Goal: Information Seeking & Learning: Learn about a topic

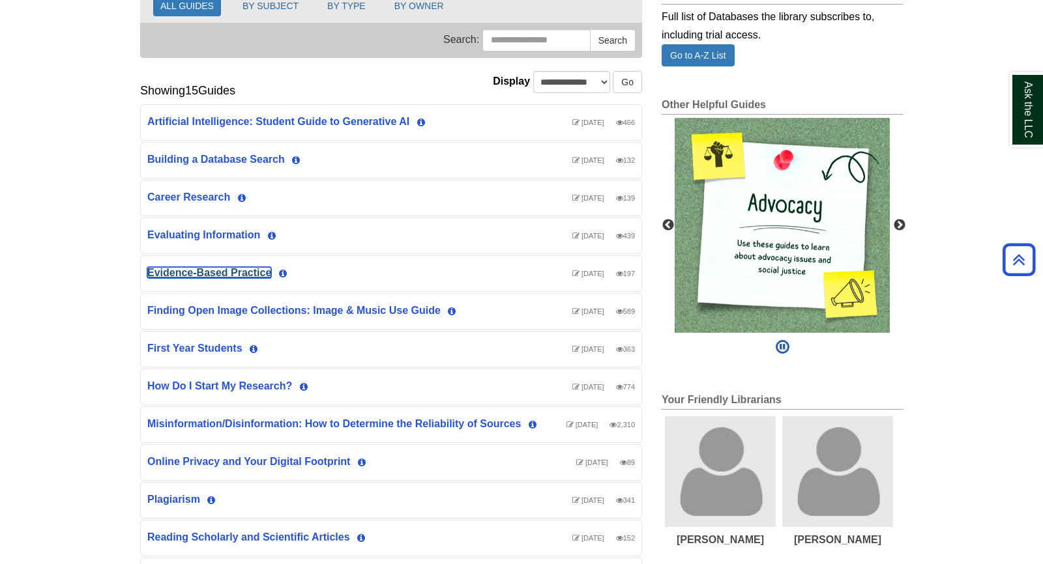
click at [203, 269] on link "Evidence-Based Practice" at bounding box center [209, 272] width 124 height 11
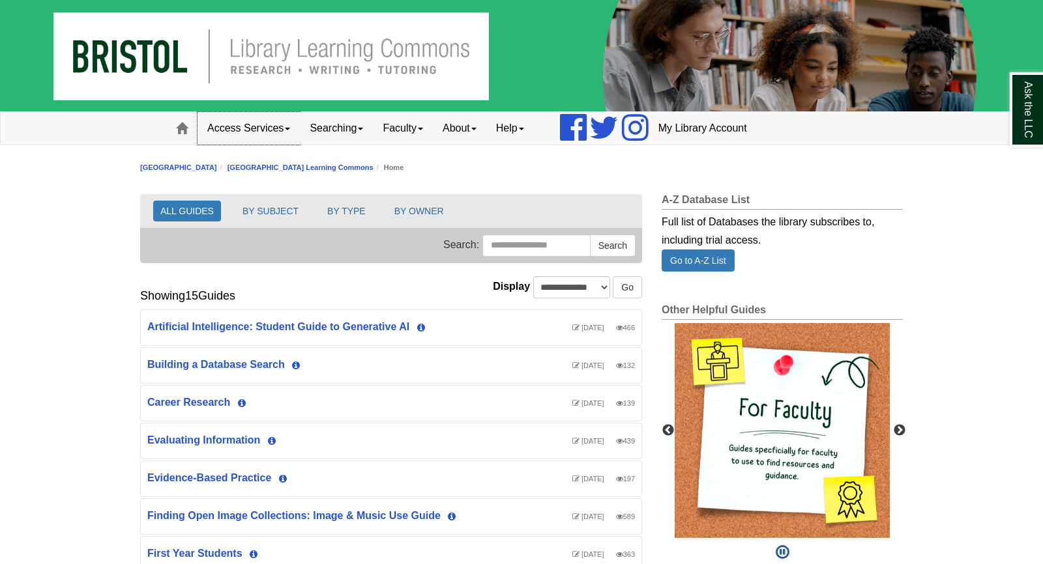
click at [259, 127] on link "Access Services" at bounding box center [248, 128] width 102 height 33
click at [253, 156] on link "Access Services Policy" at bounding box center [266, 156] width 136 height 15
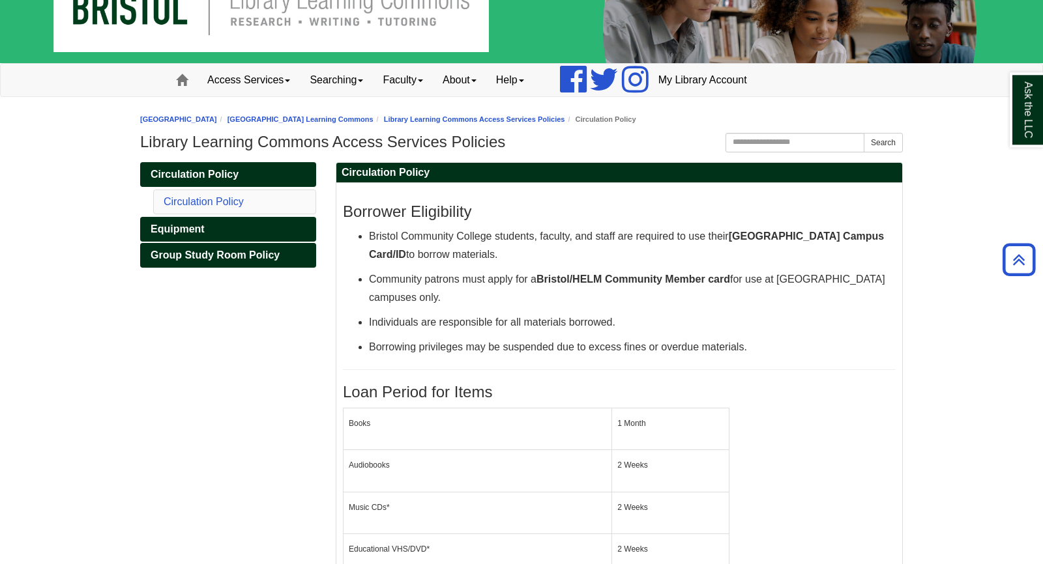
scroll to position [29, 0]
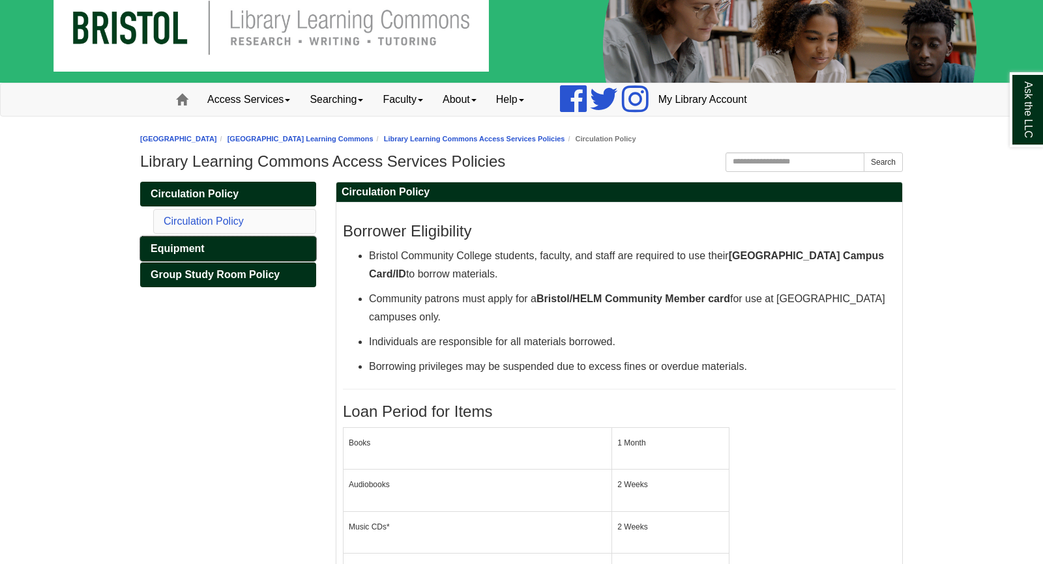
click at [168, 254] on link "Equipment" at bounding box center [228, 249] width 176 height 25
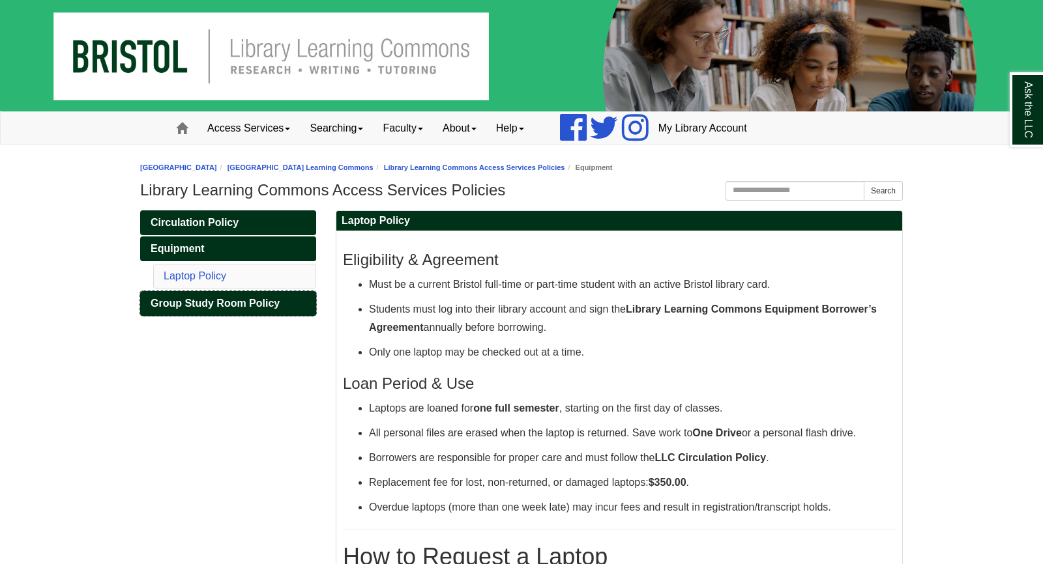
click at [249, 305] on span "Group Study Room Policy" at bounding box center [215, 303] width 129 height 11
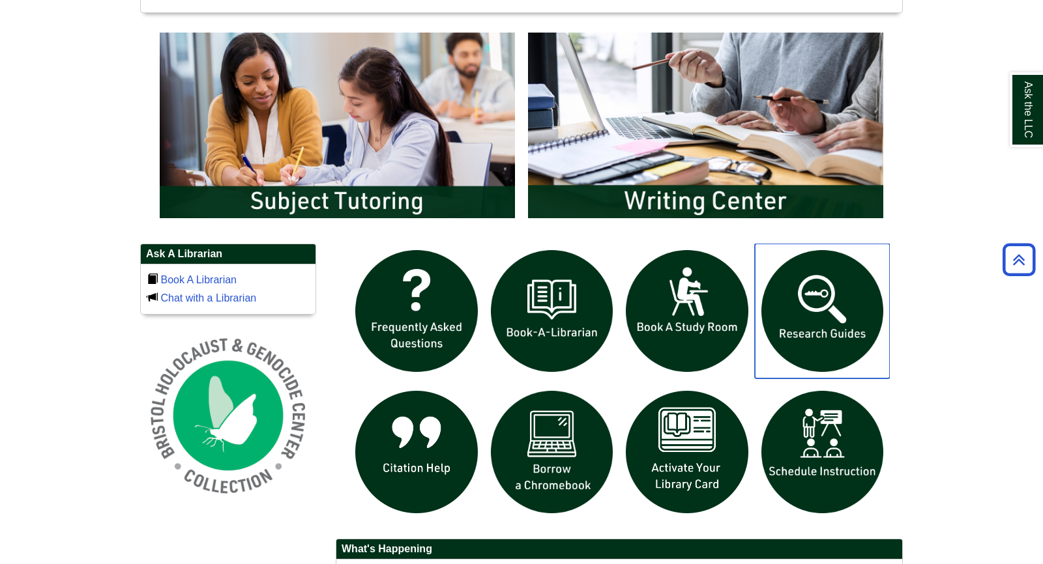
click at [818, 332] on img "slideshow" at bounding box center [823, 312] width 136 height 136
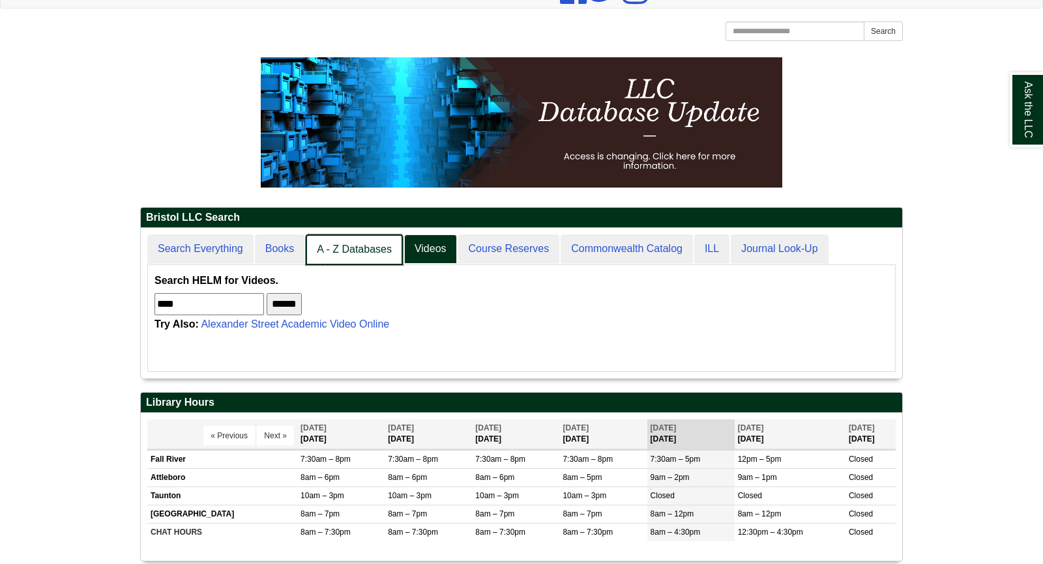
scroll to position [149, 761]
click at [337, 251] on link "A - Z Databases" at bounding box center [354, 250] width 97 height 31
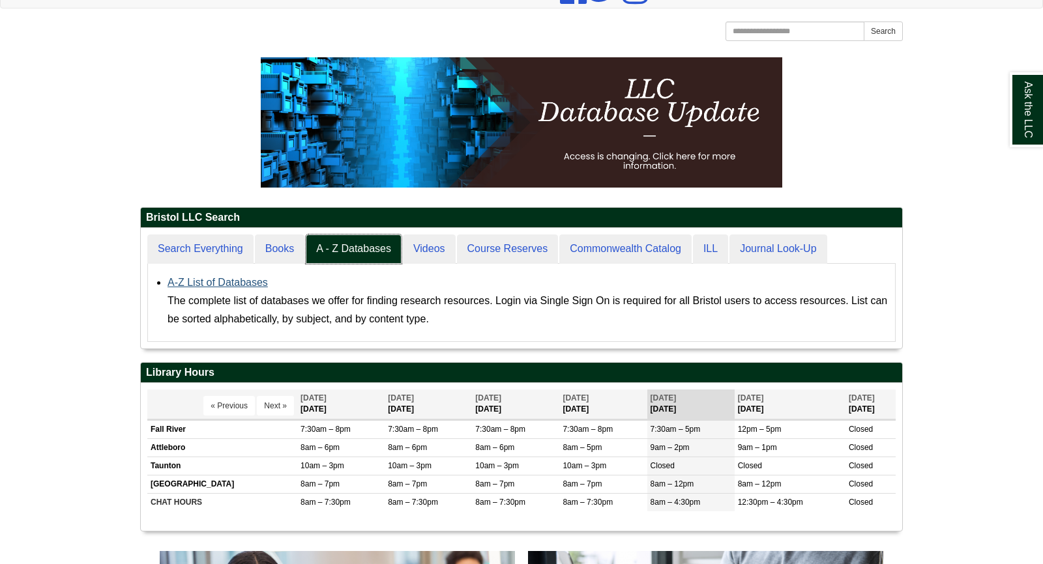
scroll to position [120, 761]
click at [249, 280] on link "A-Z List of Databases" at bounding box center [217, 282] width 100 height 11
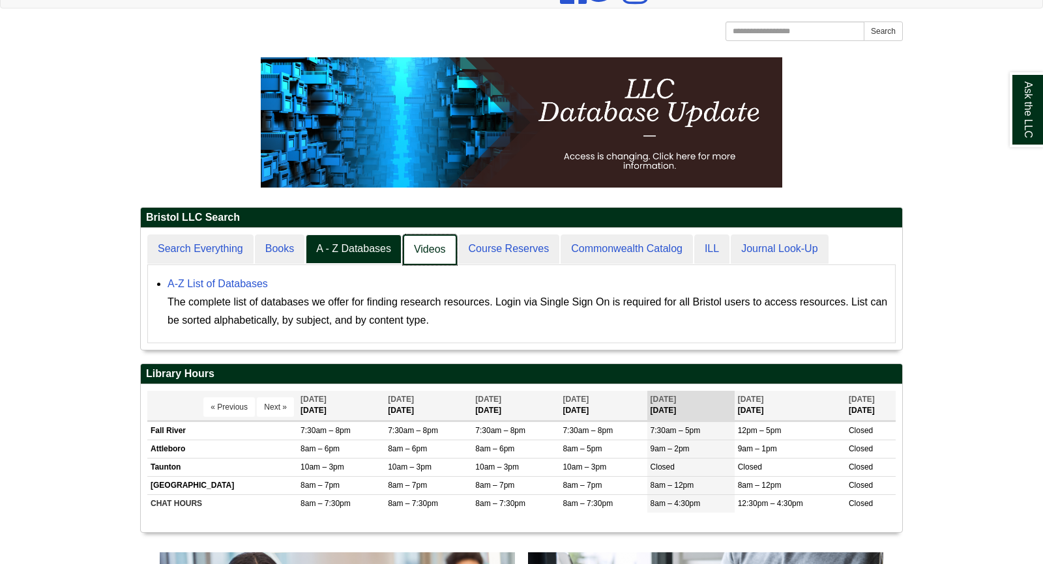
scroll to position [121, 761]
click at [432, 256] on link "Videos" at bounding box center [430, 250] width 54 height 31
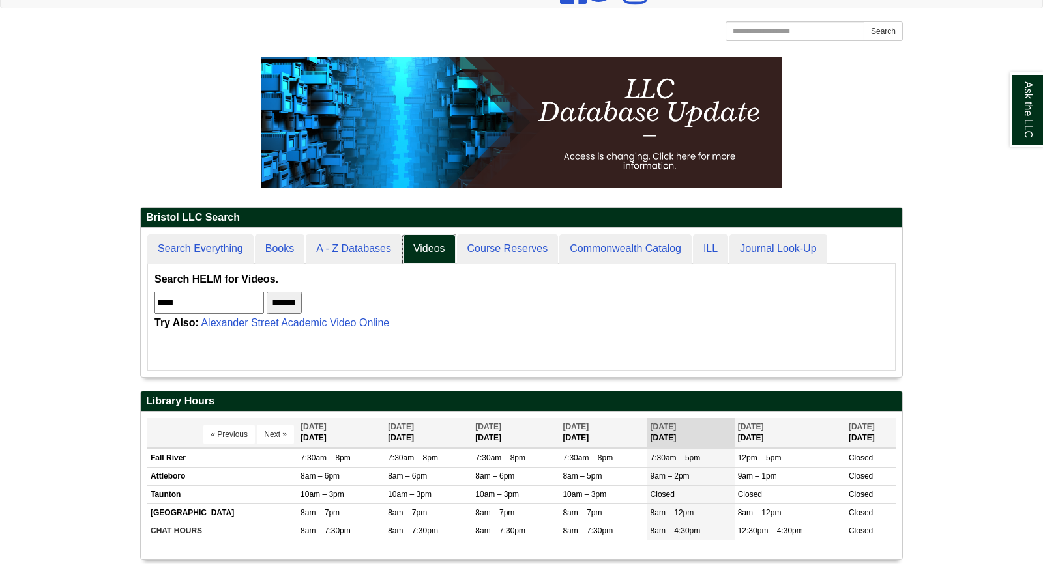
scroll to position [7, 7]
drag, startPoint x: 214, startPoint y: 302, endPoint x: 155, endPoint y: 308, distance: 58.9
click at [155, 308] on input "****" at bounding box center [208, 303] width 109 height 22
type input "**********"
click at [267, 292] on input "******" at bounding box center [284, 303] width 35 height 22
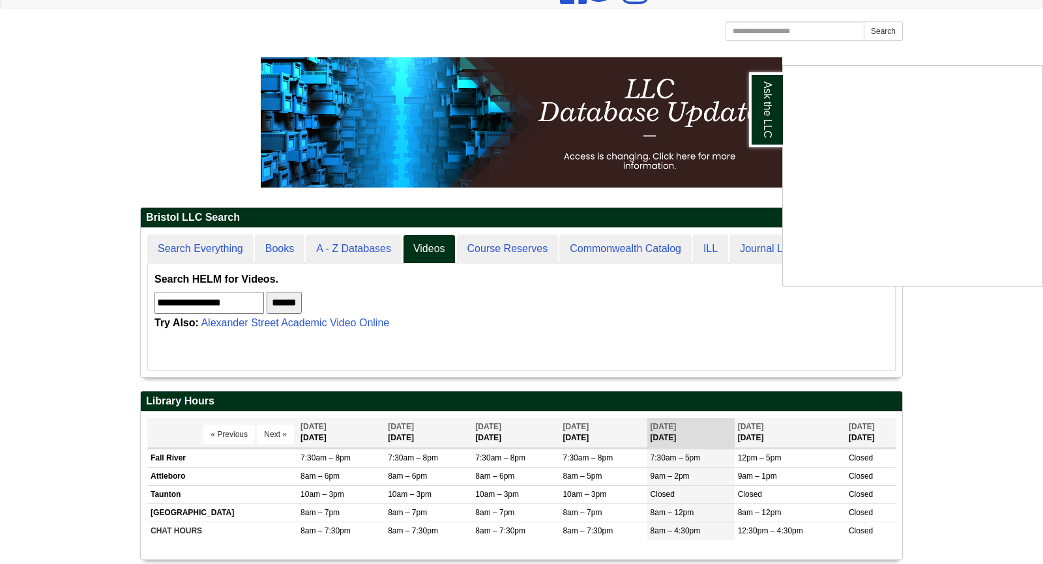
click at [331, 253] on div "Ask the LLC" at bounding box center [521, 282] width 1043 height 564
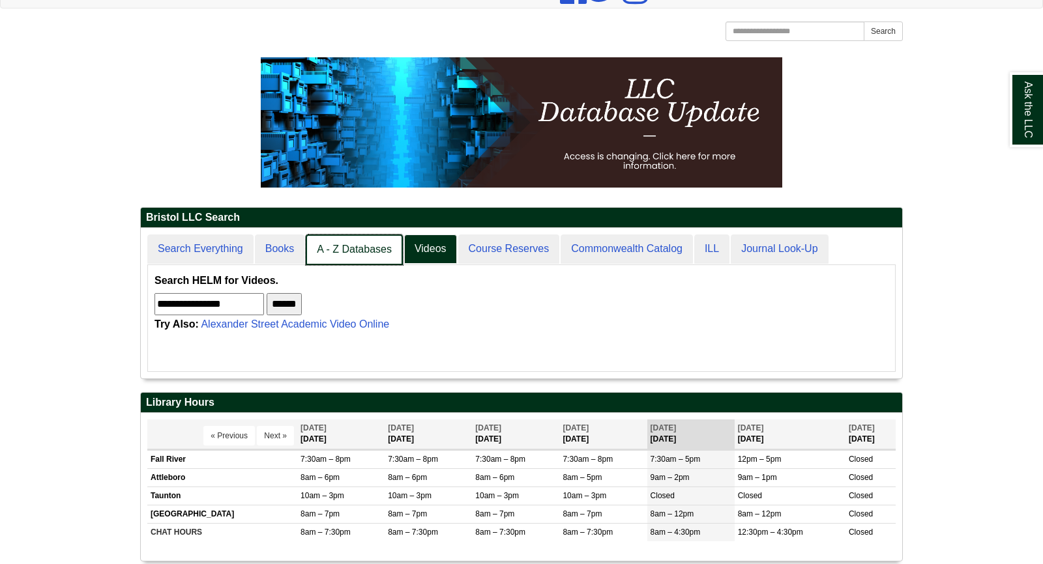
click at [331, 253] on link "A - Z Databases" at bounding box center [354, 250] width 97 height 31
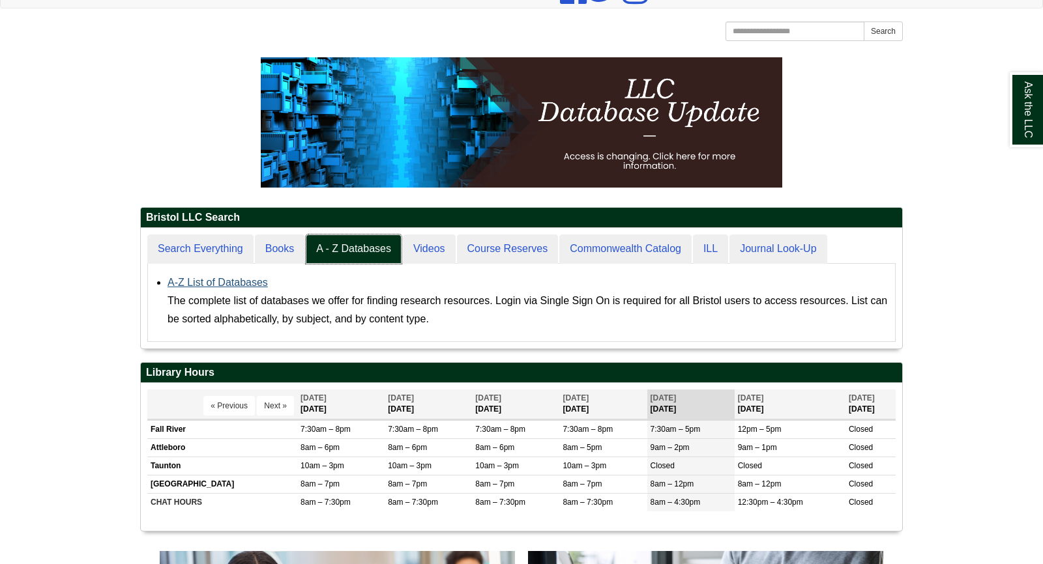
scroll to position [120, 761]
click at [249, 283] on link "A-Z List of Databases" at bounding box center [217, 282] width 100 height 11
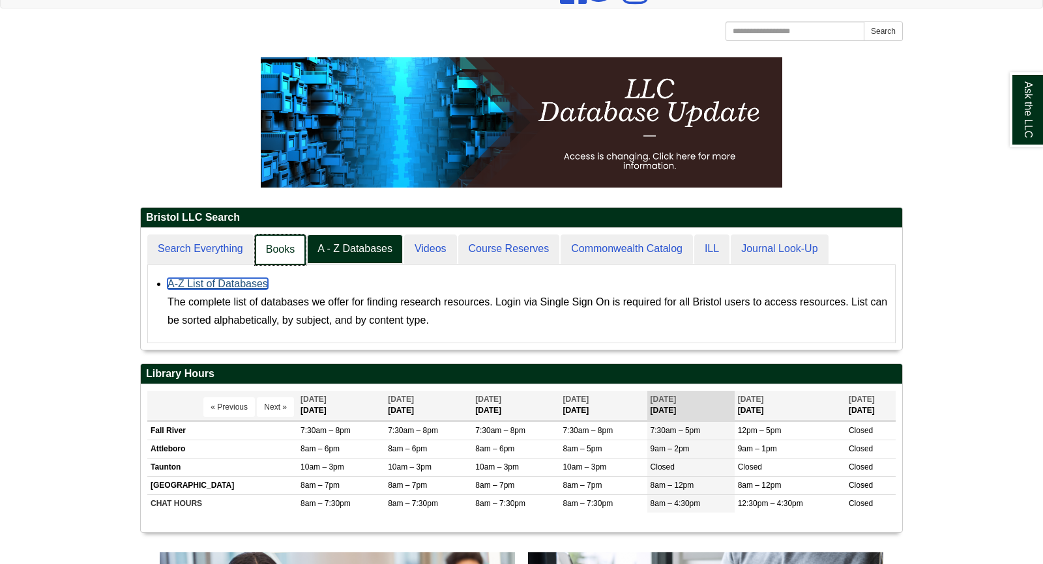
scroll to position [7, 7]
click at [272, 250] on link "Books" at bounding box center [280, 250] width 51 height 31
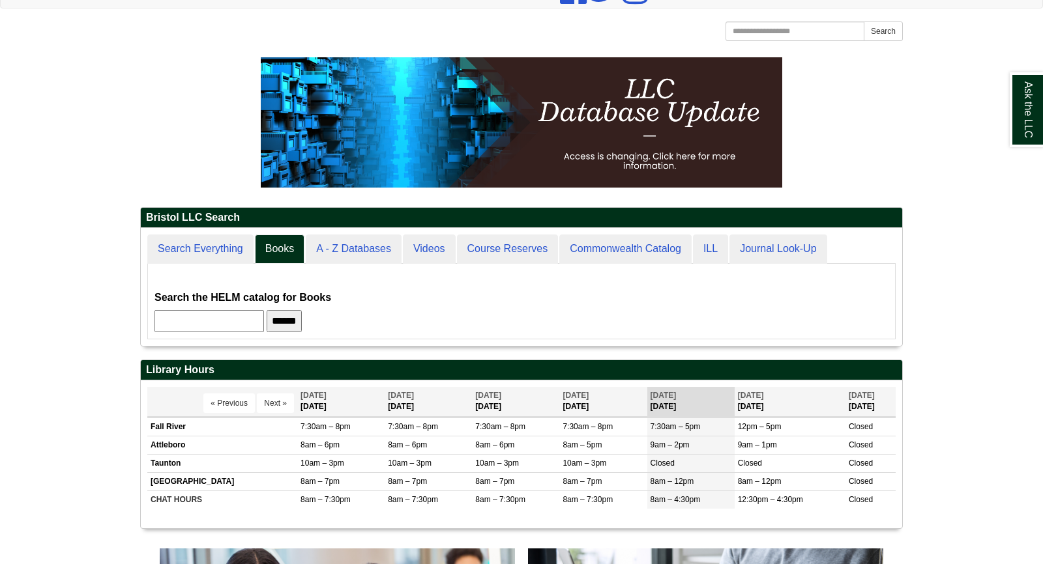
click at [218, 322] on input "text" at bounding box center [208, 321] width 109 height 22
paste input "**********"
type input "**********"
click at [302, 314] on input "******" at bounding box center [284, 321] width 35 height 22
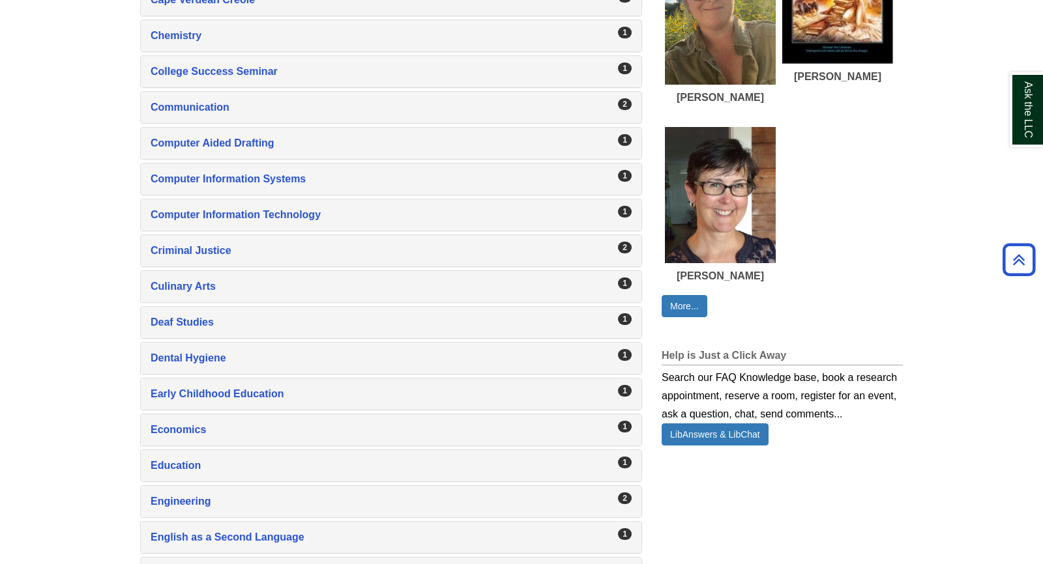
scroll to position [890, 0]
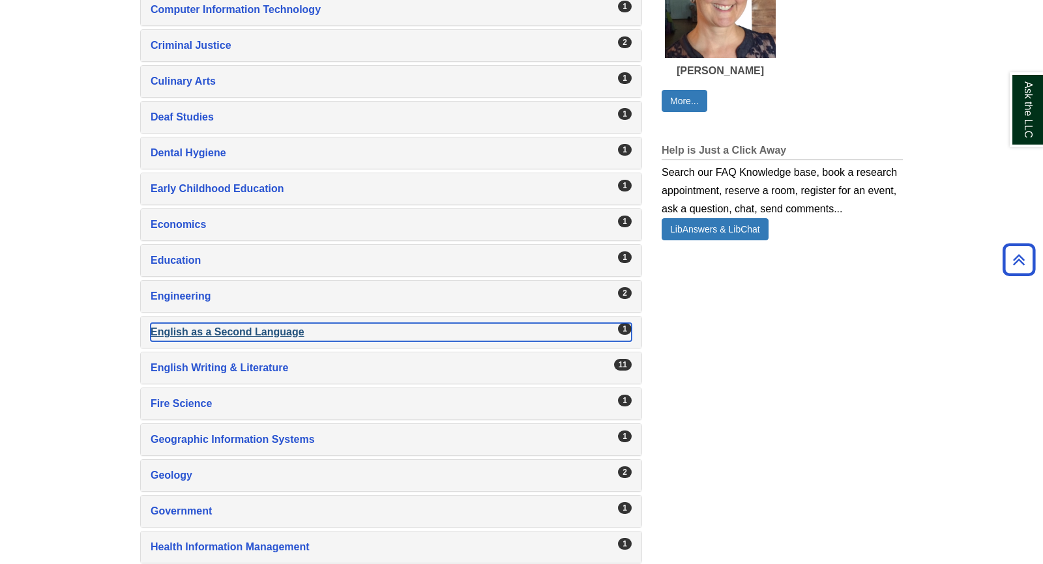
click at [260, 329] on div "English as a Second Language , 1 guides" at bounding box center [391, 332] width 481 height 18
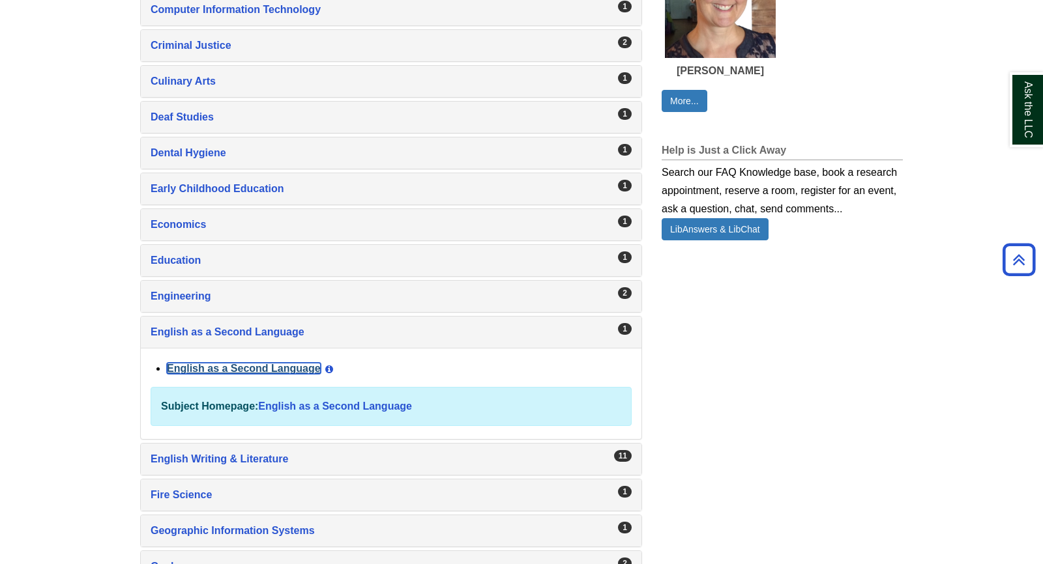
click at [238, 364] on link "English as a Second Language" at bounding box center [244, 368] width 154 height 11
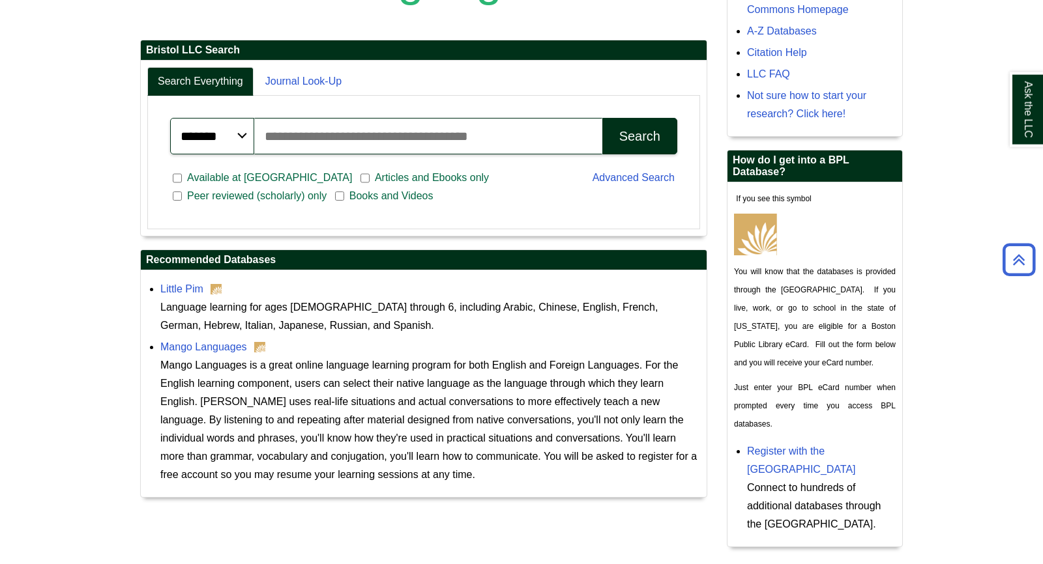
scroll to position [411, 0]
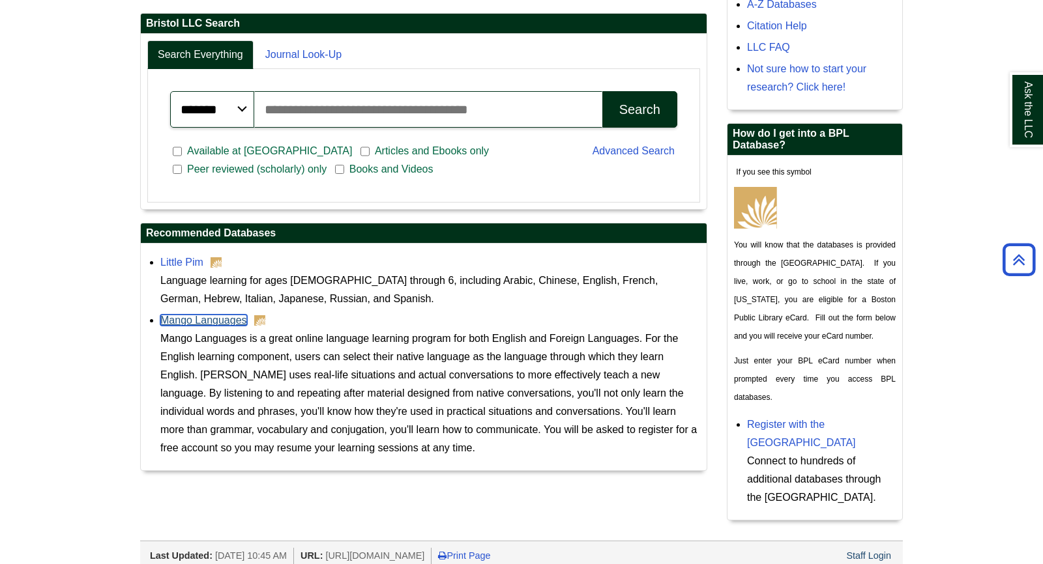
click at [205, 319] on link "Mango Languages" at bounding box center [203, 320] width 87 height 11
click at [177, 263] on link "Little Pim" at bounding box center [181, 262] width 43 height 11
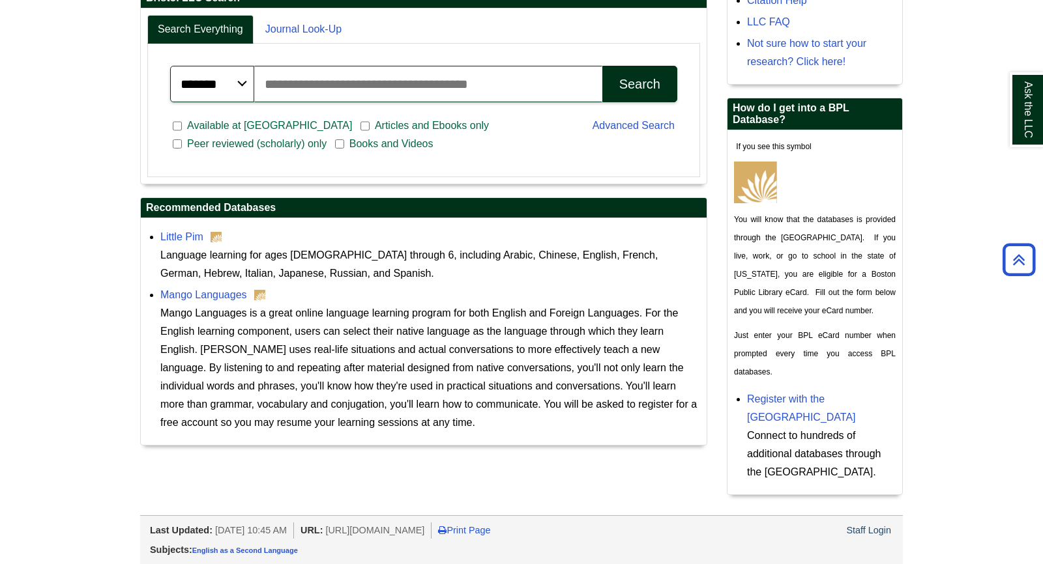
scroll to position [162, 0]
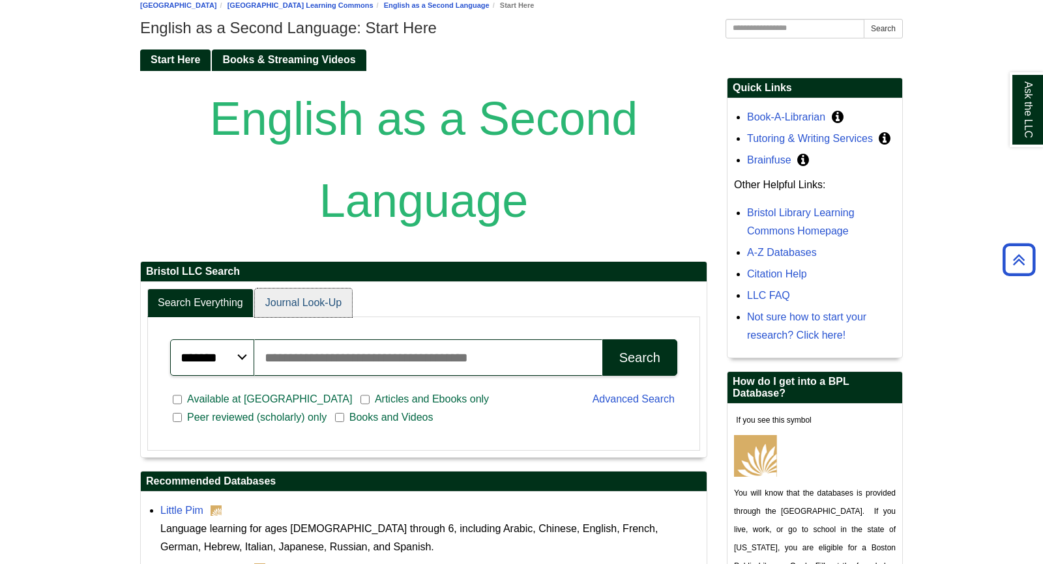
click at [302, 296] on link "Journal Look-Up" at bounding box center [303, 303] width 97 height 29
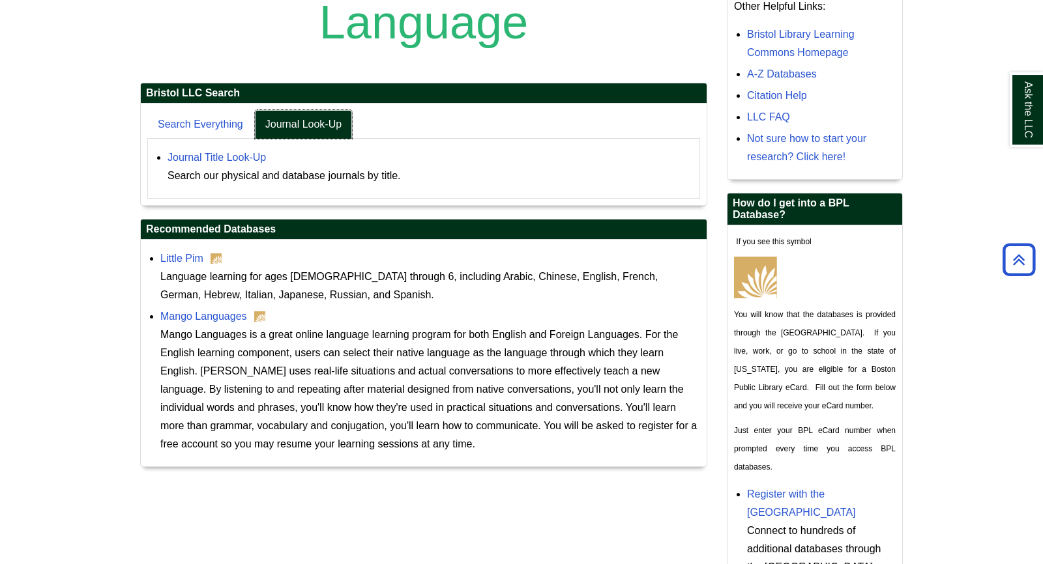
scroll to position [368, 0]
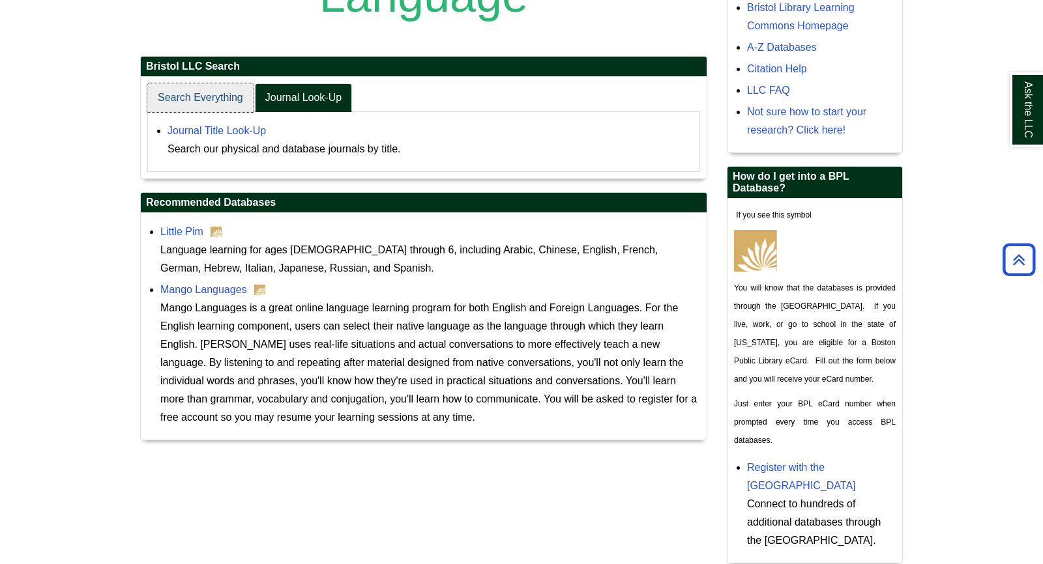
click at [176, 98] on link "Search Everything" at bounding box center [200, 97] width 106 height 29
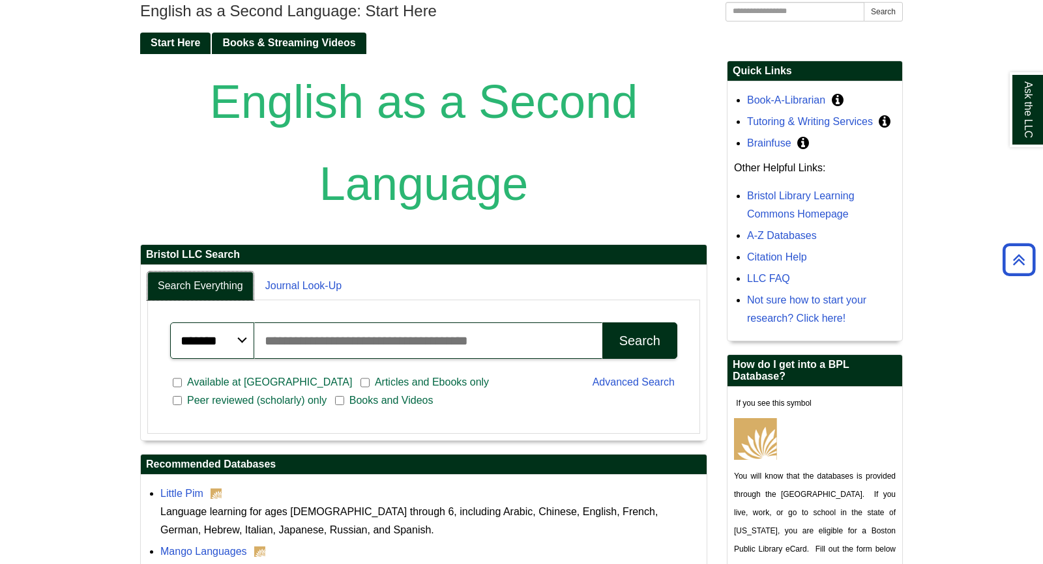
scroll to position [162, 0]
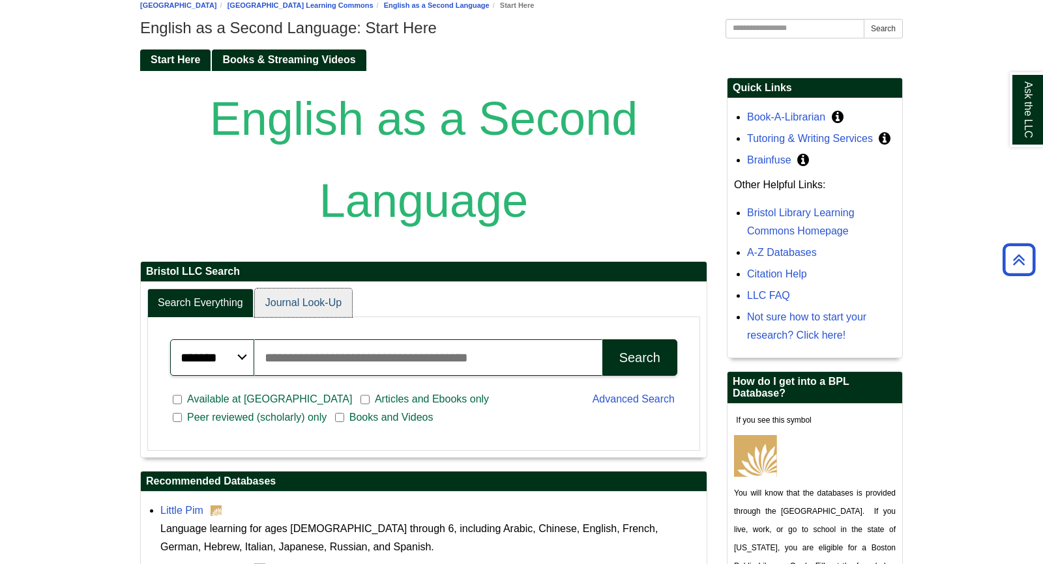
click at [289, 301] on link "Journal Look-Up" at bounding box center [303, 303] width 97 height 29
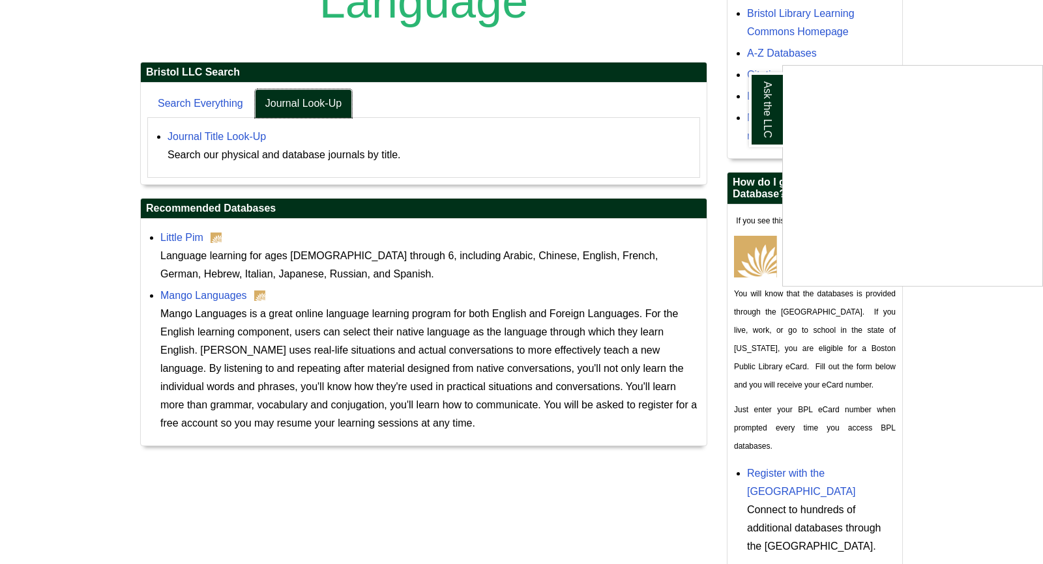
scroll to position [436, 0]
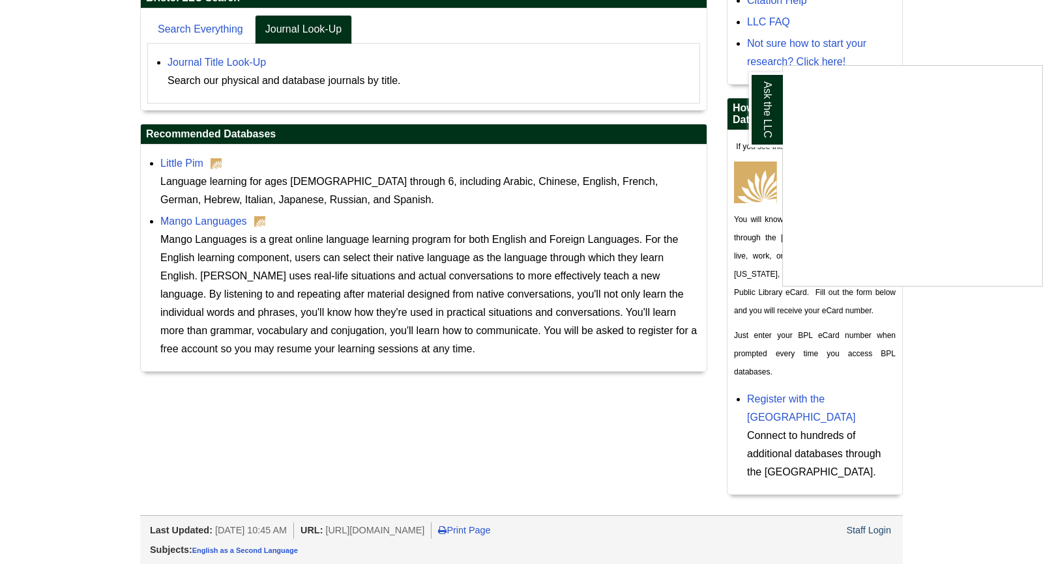
click at [854, 525] on div "Ask the LLC" at bounding box center [521, 282] width 1043 height 564
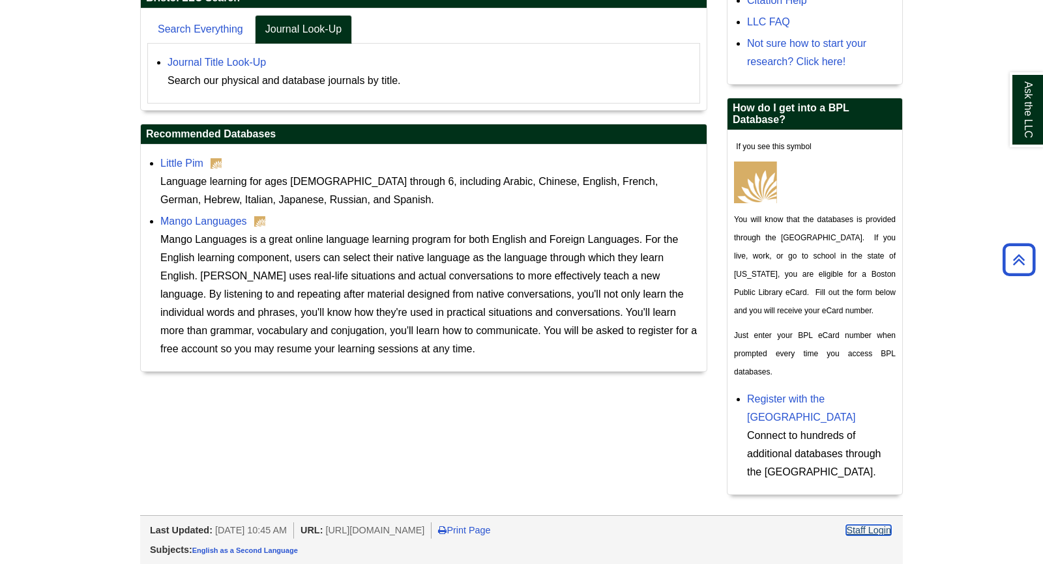
click at [856, 530] on link "Staff Login" at bounding box center [868, 530] width 45 height 10
